Goal: Task Accomplishment & Management: Use online tool/utility

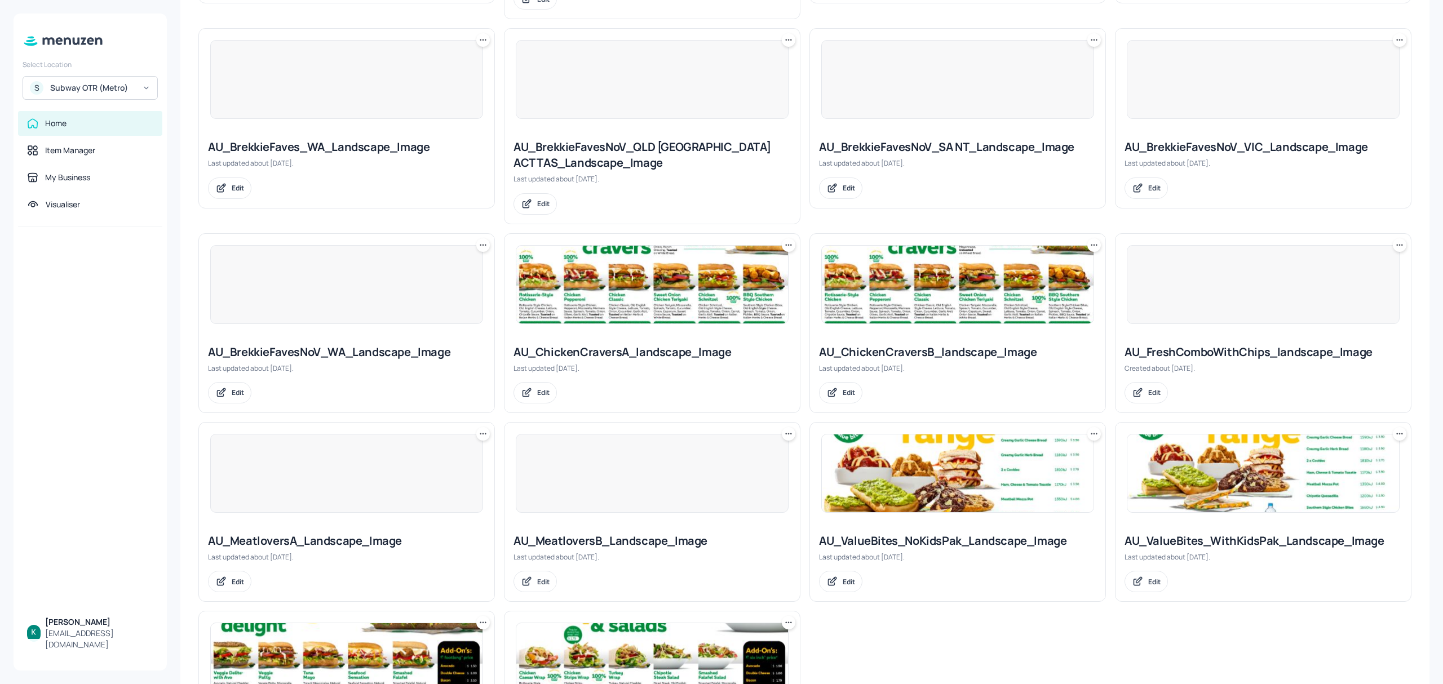
scroll to position [634, 0]
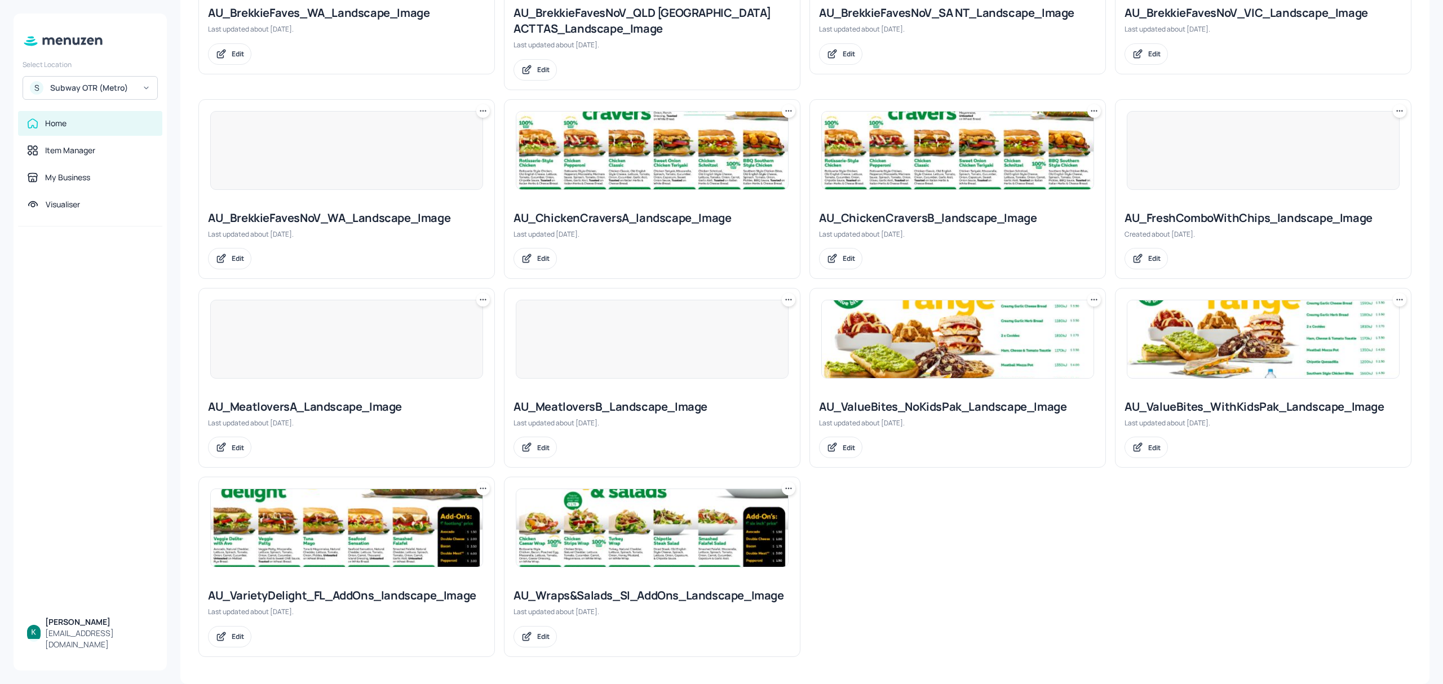
click at [1254, 406] on div "AU_ValueBites_WithKidsPak_Landscape_Image" at bounding box center [1262, 407] width 277 height 16
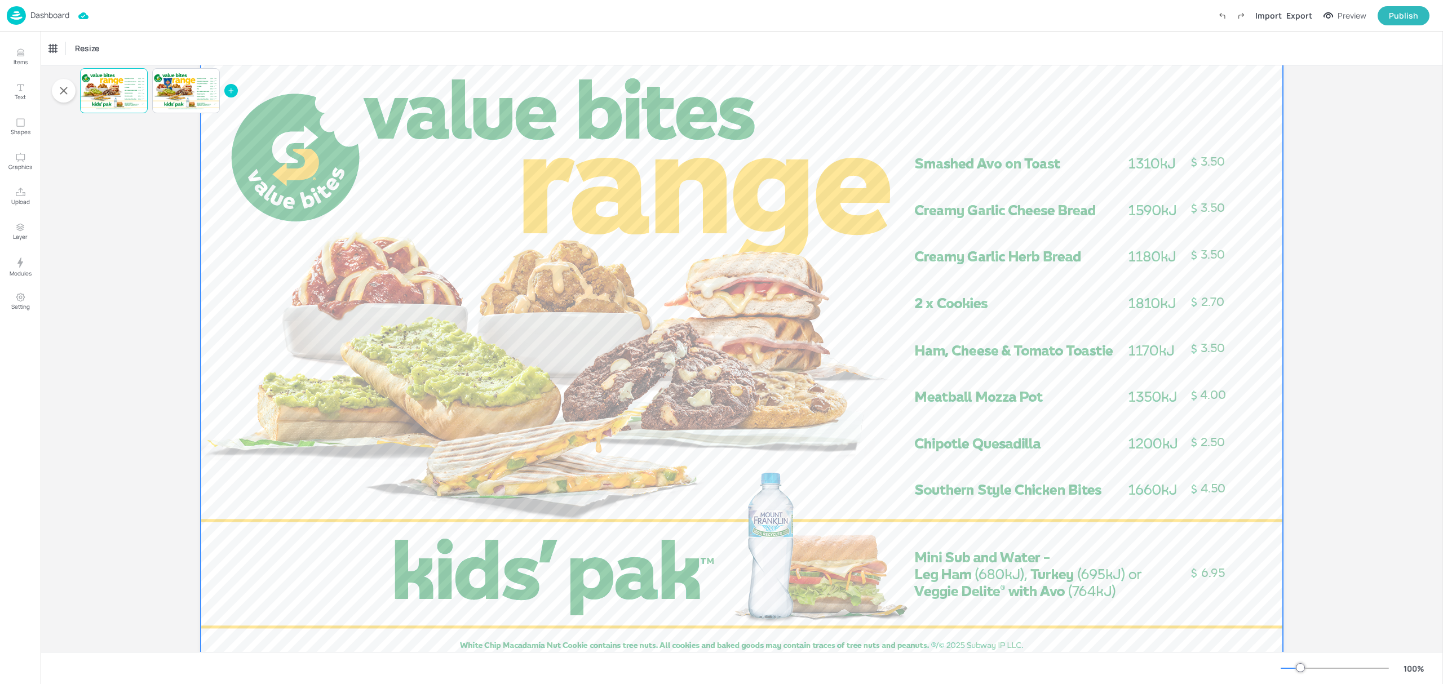
scroll to position [75, 0]
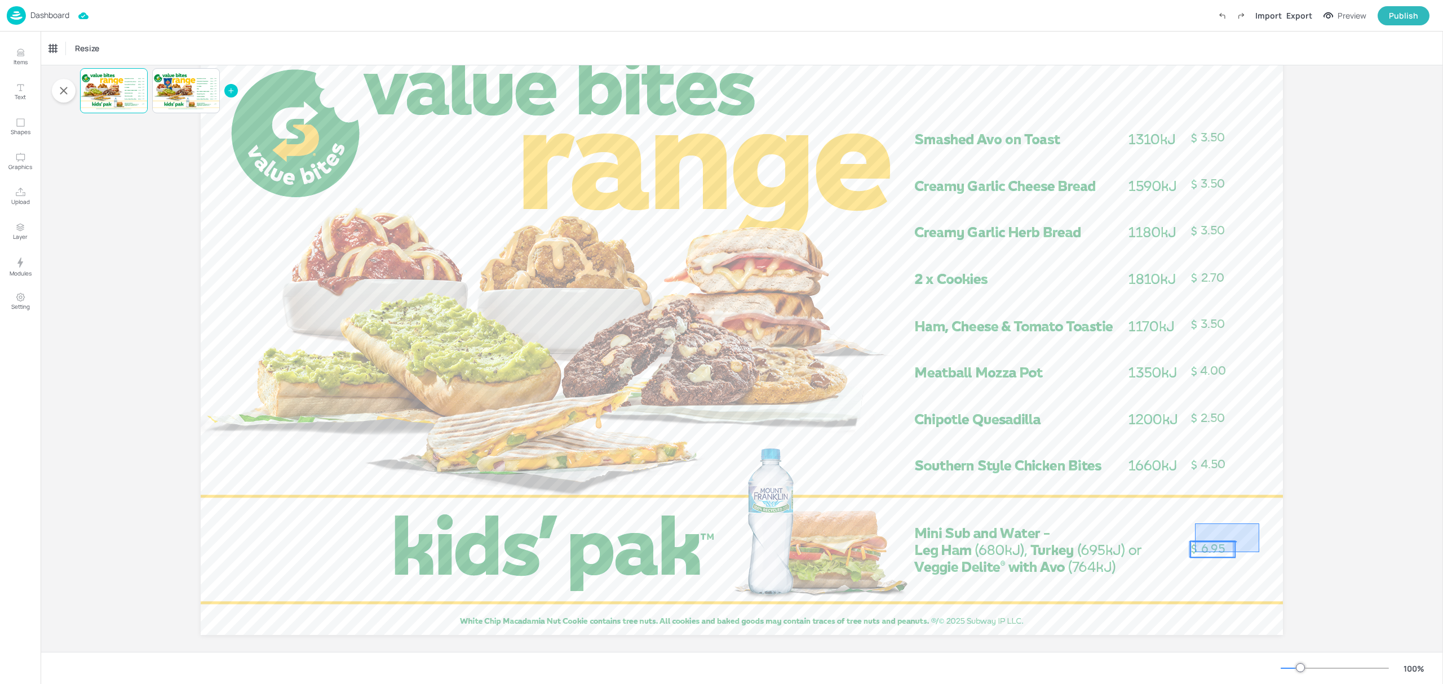
drag, startPoint x: 1218, startPoint y: 531, endPoint x: 1194, endPoint y: 553, distance: 33.1
click at [1194, 26] on div "3.50 2.50 2.70 3.50 3.50 3.50 4.00 4.50 6.95" at bounding box center [742, 26] width 1082 height 0
click at [569, 48] on icon at bounding box center [568, 48] width 5 height 3
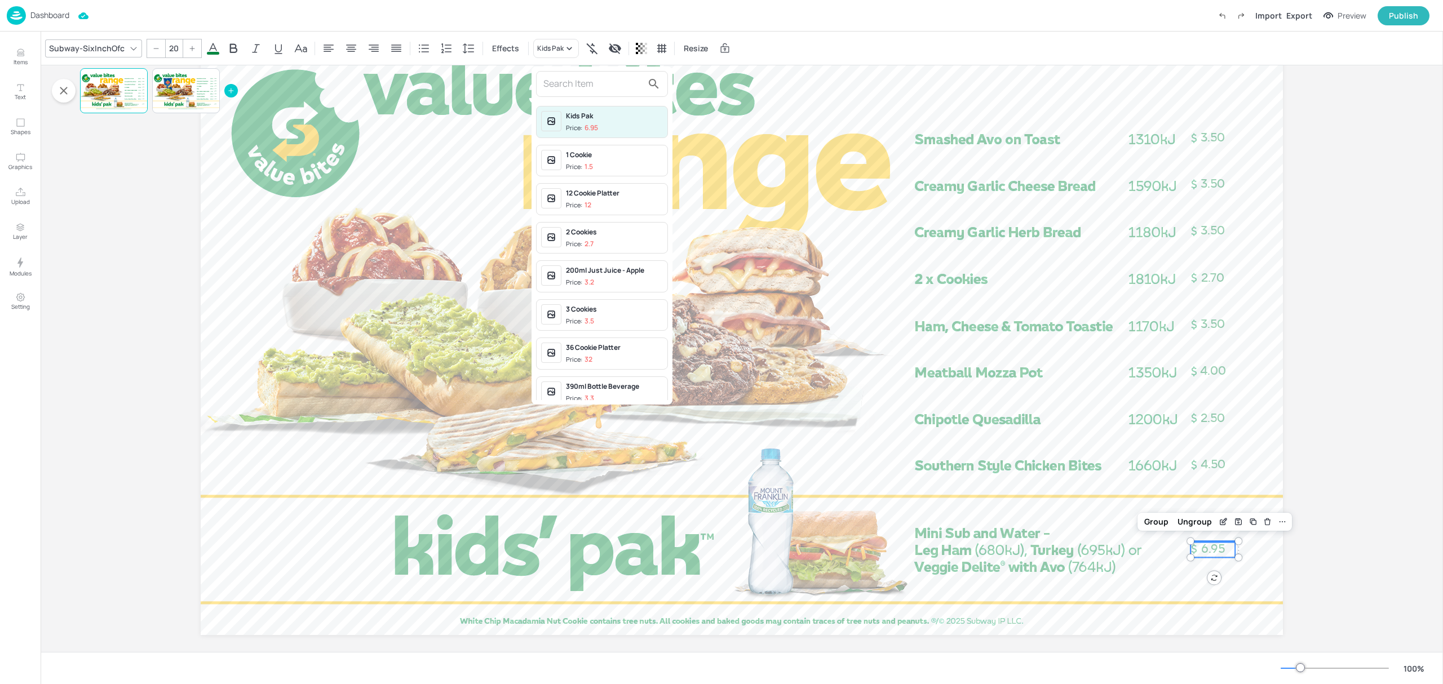
click at [1211, 549] on div at bounding box center [721, 342] width 1443 height 684
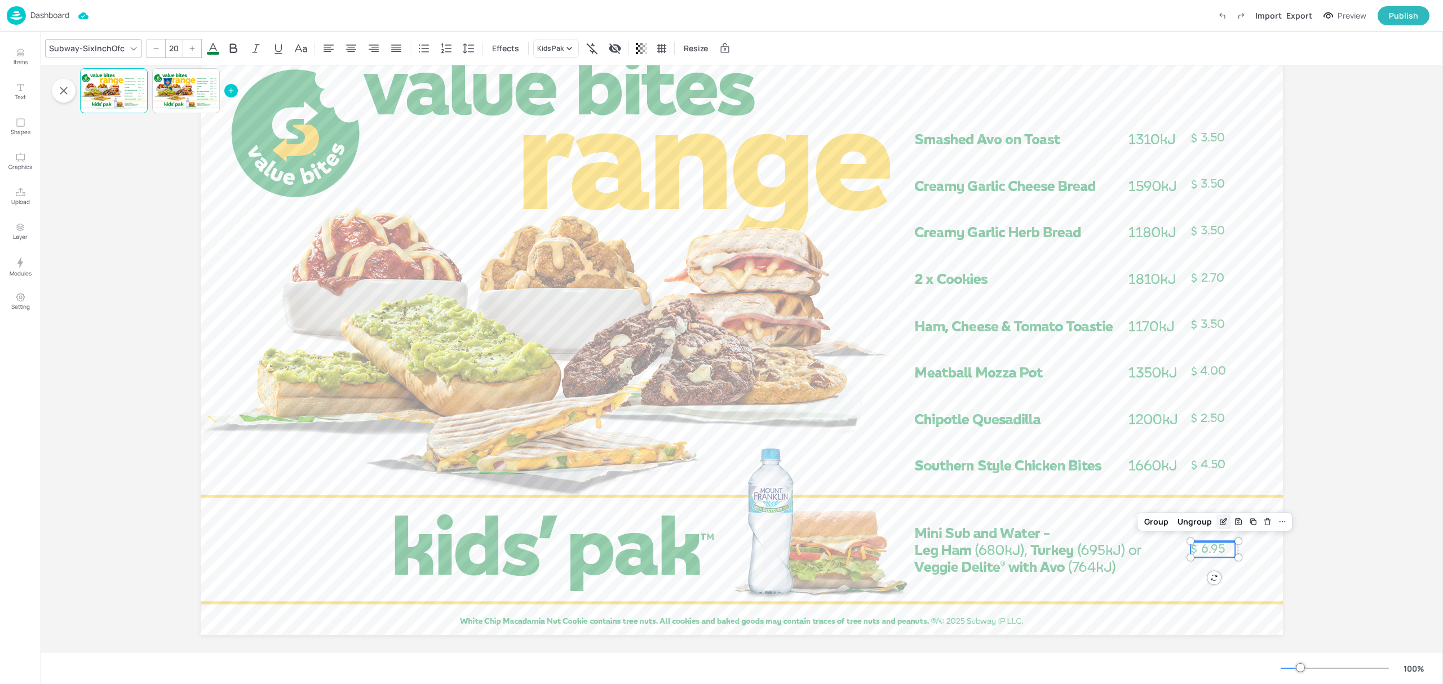
click at [1223, 522] on icon "Edit Item" at bounding box center [1223, 521] width 10 height 9
click at [1220, 524] on icon "Edit Item" at bounding box center [1222, 522] width 5 height 5
click at [1218, 526] on icon "Edit Item" at bounding box center [1223, 521] width 10 height 9
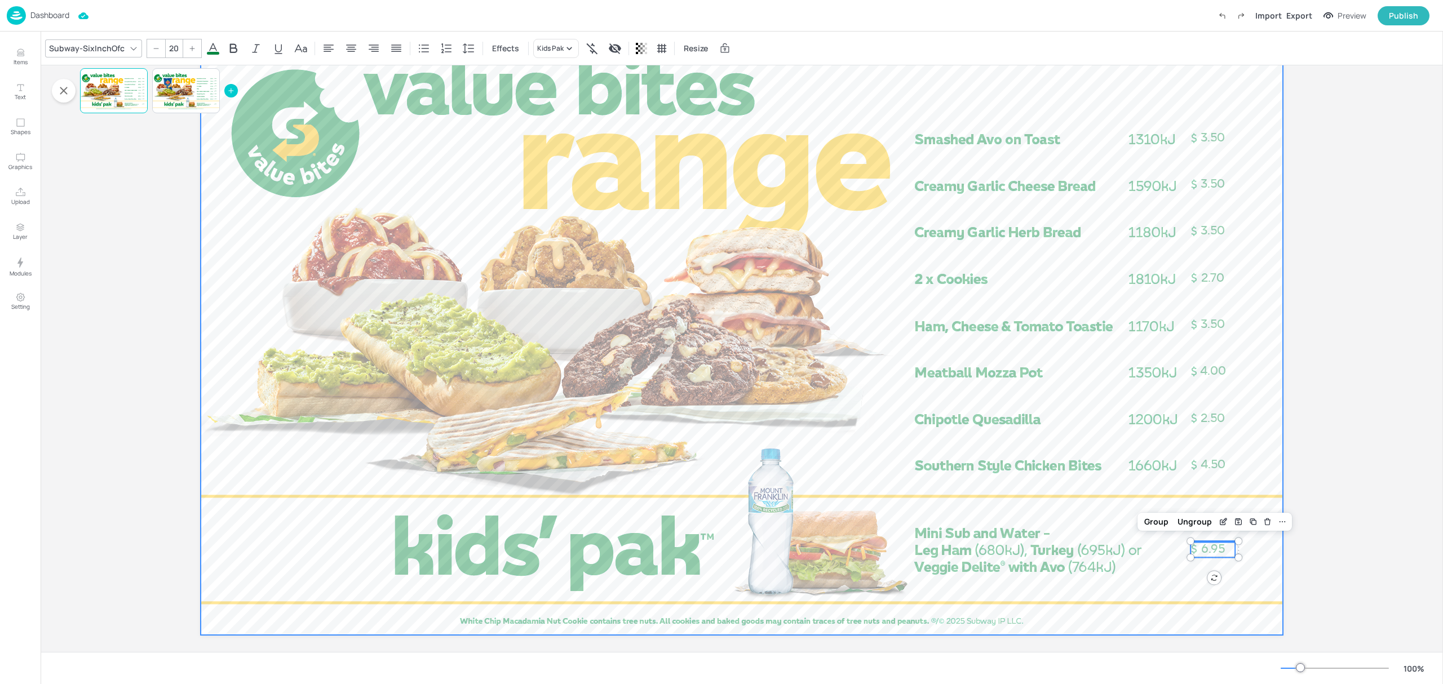
click at [1252, 573] on div at bounding box center [742, 330] width 1082 height 609
click at [1222, 553] on span "6.95" at bounding box center [1213, 549] width 24 height 15
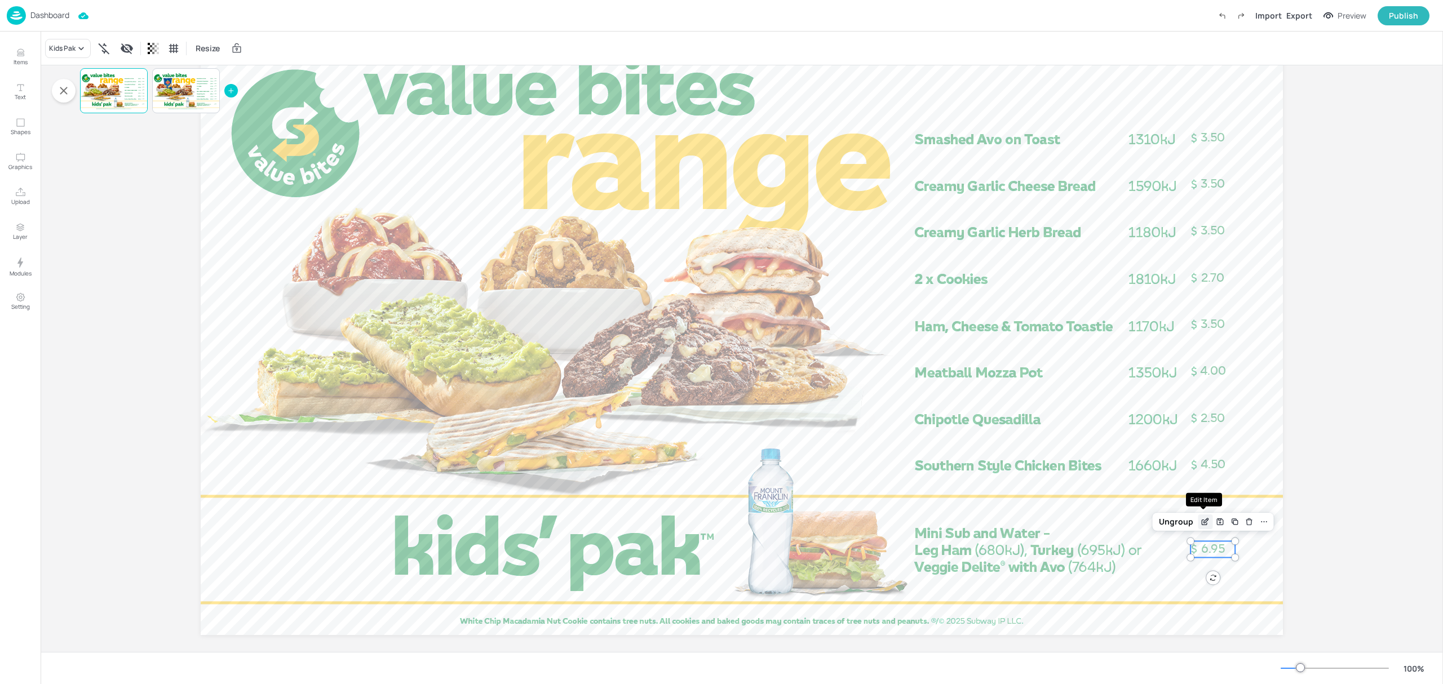
click at [1200, 522] on icon "Edit Item" at bounding box center [1205, 521] width 10 height 9
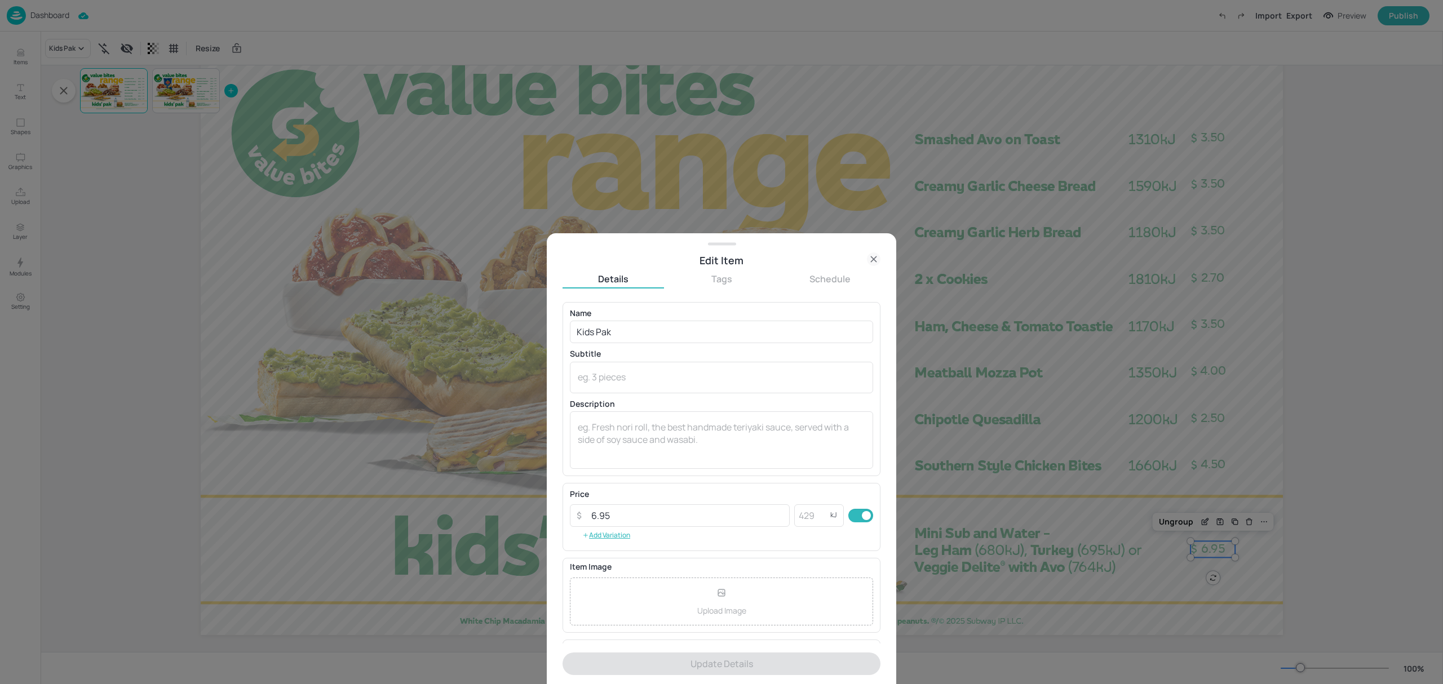
click at [875, 260] on icon at bounding box center [874, 259] width 14 height 14
